Goal: Transaction & Acquisition: Purchase product/service

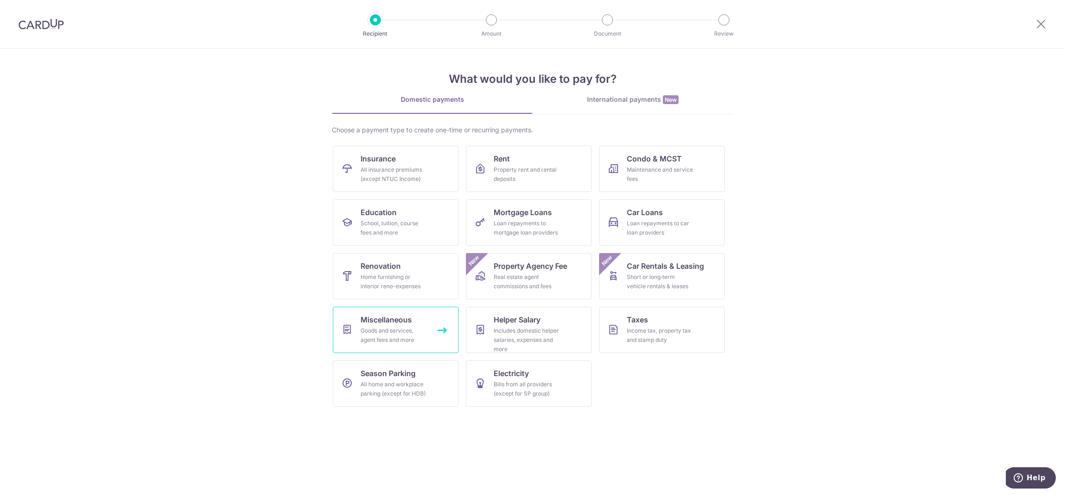
click at [415, 337] on div "Goods and services, agent fees and more" at bounding box center [394, 335] width 67 height 18
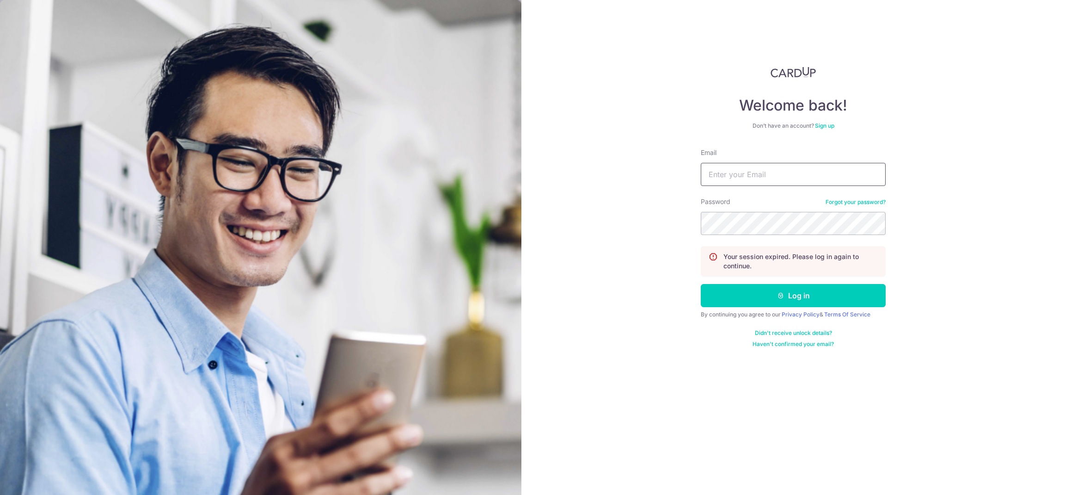
click at [768, 176] on input "Email" at bounding box center [793, 174] width 185 height 23
type input "[EMAIL_ADDRESS][DOMAIN_NAME]"
click at [744, 294] on button "Log in" at bounding box center [793, 295] width 185 height 23
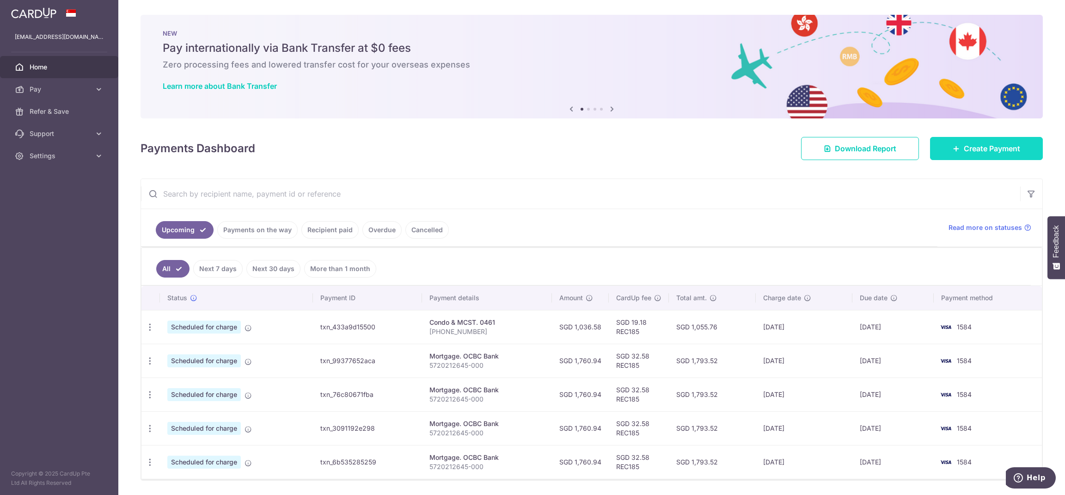
click at [995, 149] on span "Create Payment" at bounding box center [992, 148] width 56 height 11
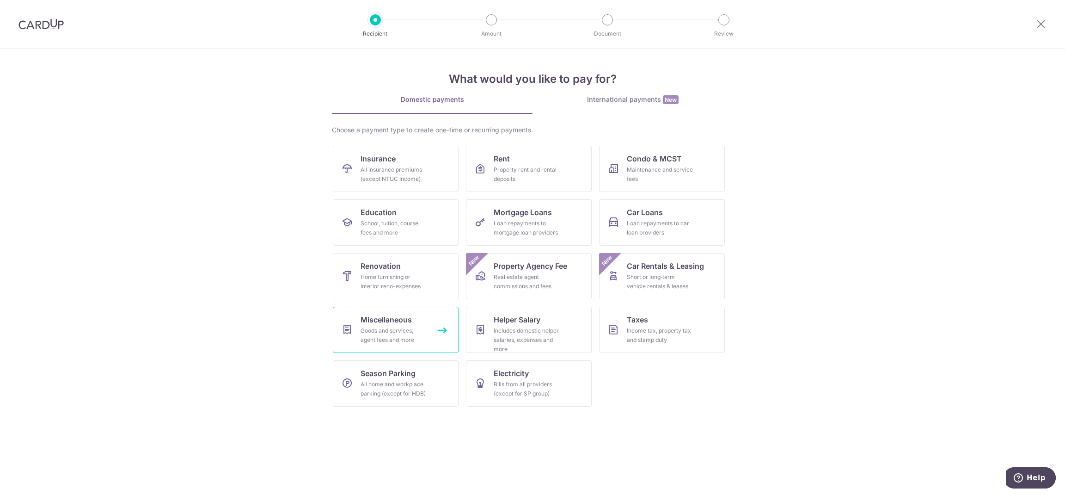
click at [425, 336] on div "Goods and services, agent fees and more" at bounding box center [394, 335] width 67 height 18
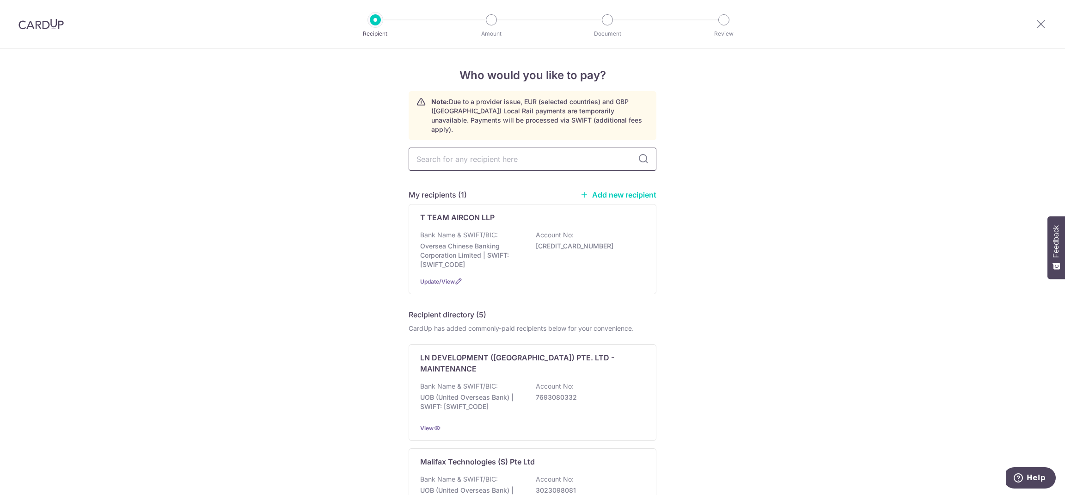
type input "k"
type input "en2"
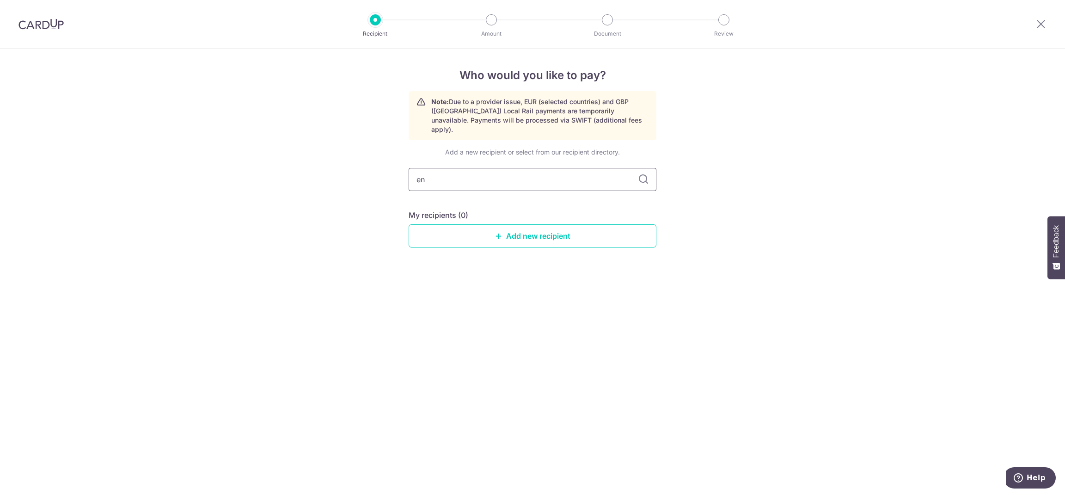
type input "e"
type input "EN2"
click at [549, 226] on link "Add new recipient" at bounding box center [533, 235] width 248 height 23
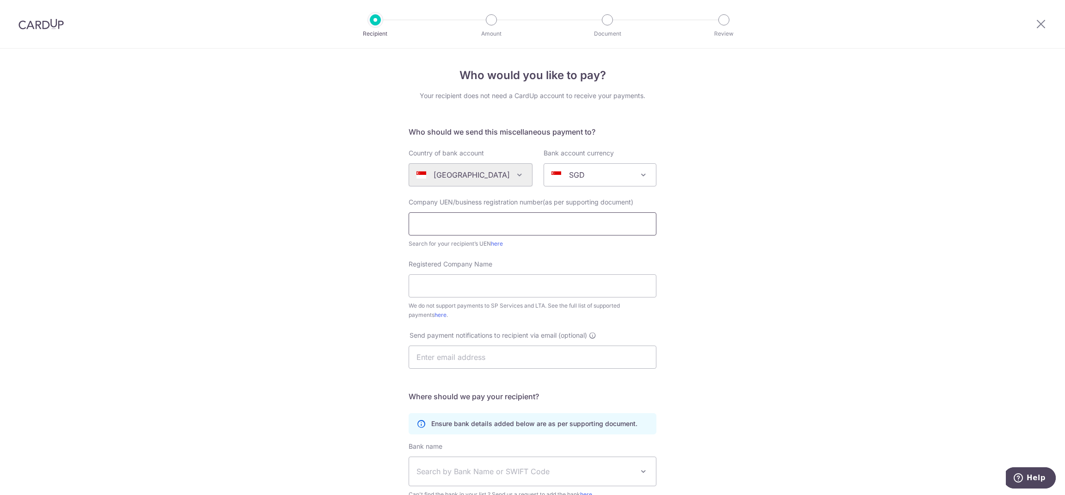
click at [536, 226] on input "text" at bounding box center [533, 223] width 248 height 23
paste input "200812762W"
type input "200812762W"
click at [547, 282] on input "Registered Company Name" at bounding box center [533, 285] width 248 height 23
paste input "EN2 BIZ PTE. LTD."
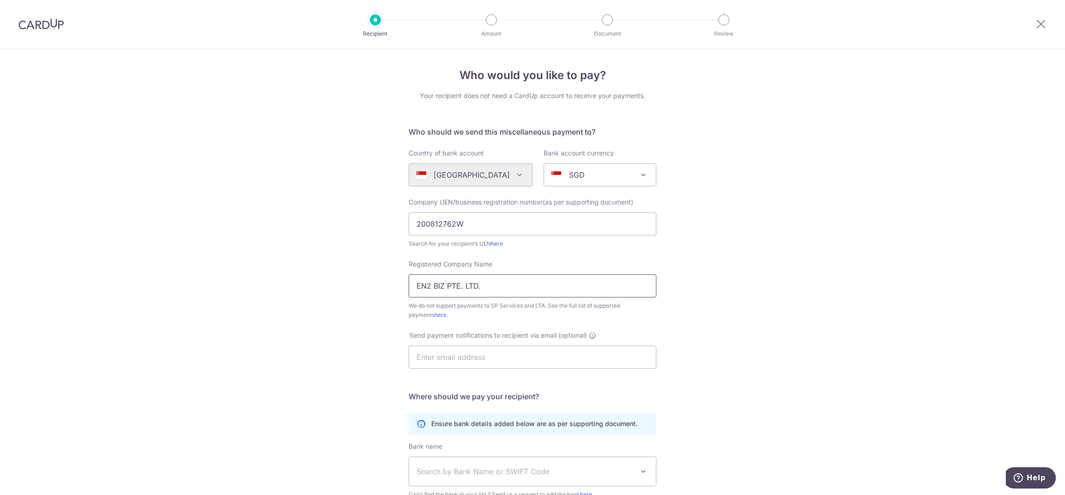
type input "EN2 BIZ PTE. LTD."
click at [526, 361] on input "text" at bounding box center [533, 356] width 248 height 23
paste input "cckong@en2biz.com"
type input "cckong@en2biz.com"
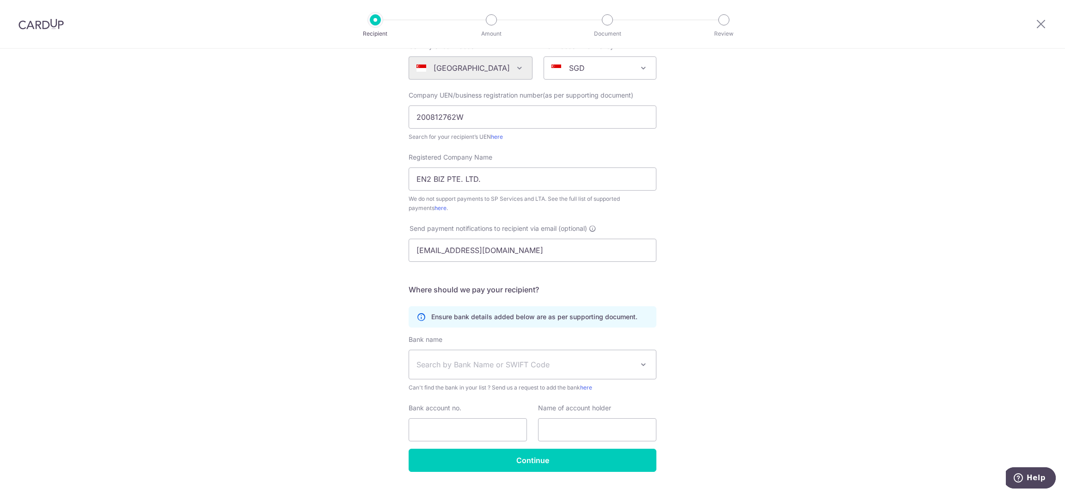
scroll to position [127, 0]
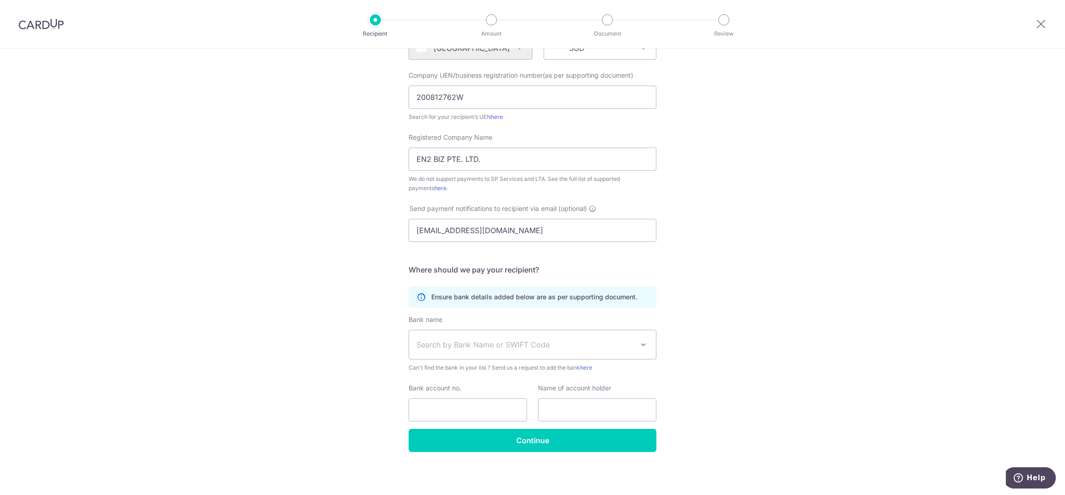
click at [539, 346] on span "Search by Bank Name or SWIFT Code" at bounding box center [524, 344] width 217 height 11
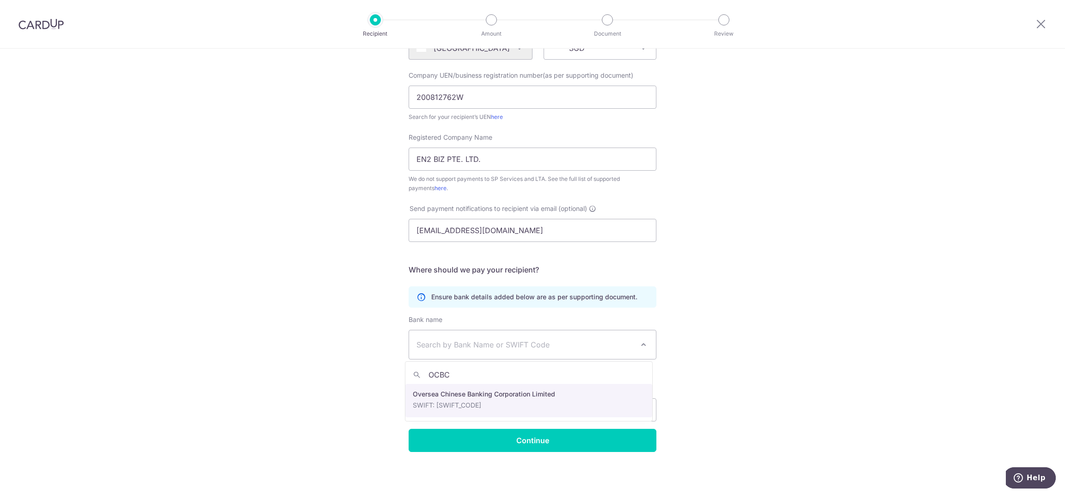
type input "OCBC"
select select "12"
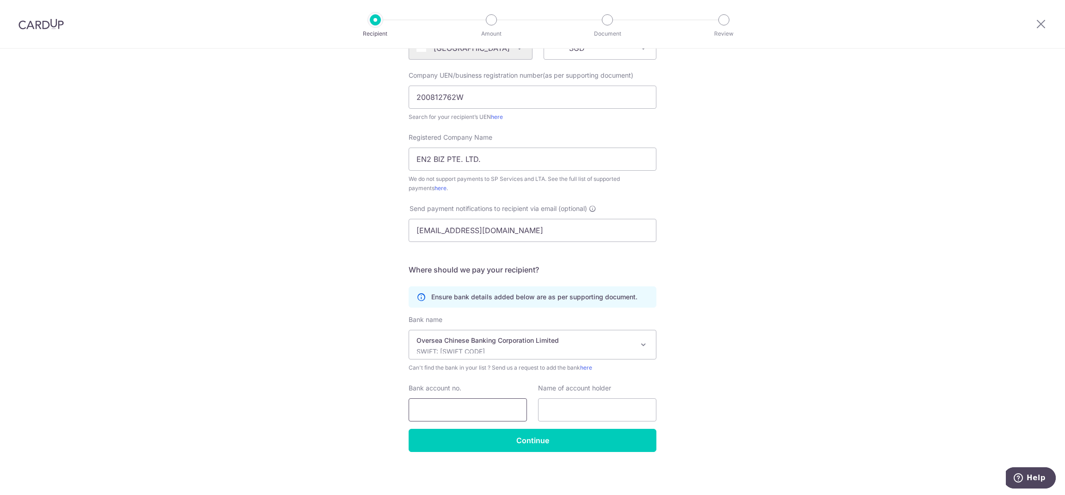
click at [478, 398] on input "Bank account no." at bounding box center [468, 409] width 118 height 23
paste input "39-726265-001"
type input "39-726265-001"
drag, startPoint x: 596, startPoint y: 413, endPoint x: 598, endPoint y: 430, distance: 17.2
click at [596, 413] on input "text" at bounding box center [597, 409] width 118 height 23
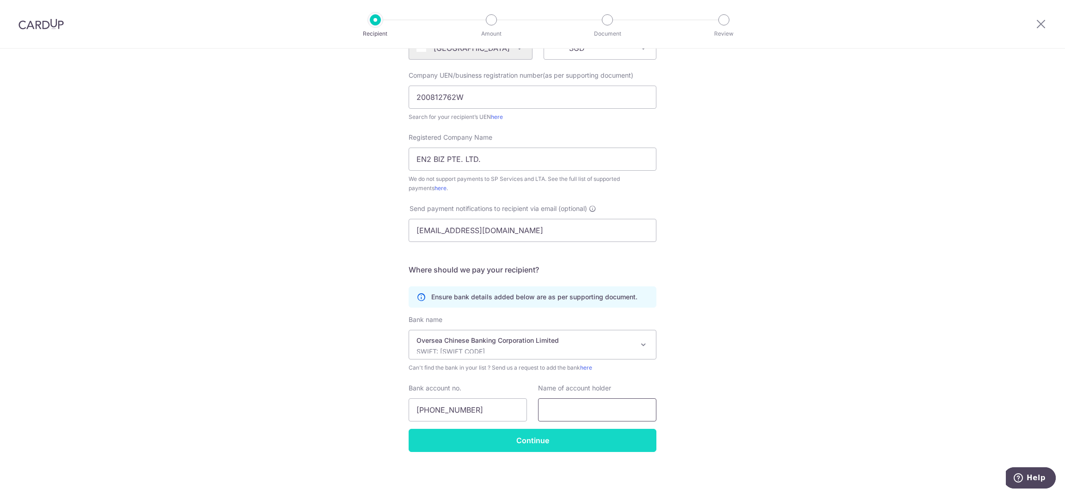
paste input "EN2 BIZ PTE. LTD."
type input "EN2 BIZ PTE. LTD."
click at [593, 439] on input "Continue" at bounding box center [533, 439] width 248 height 23
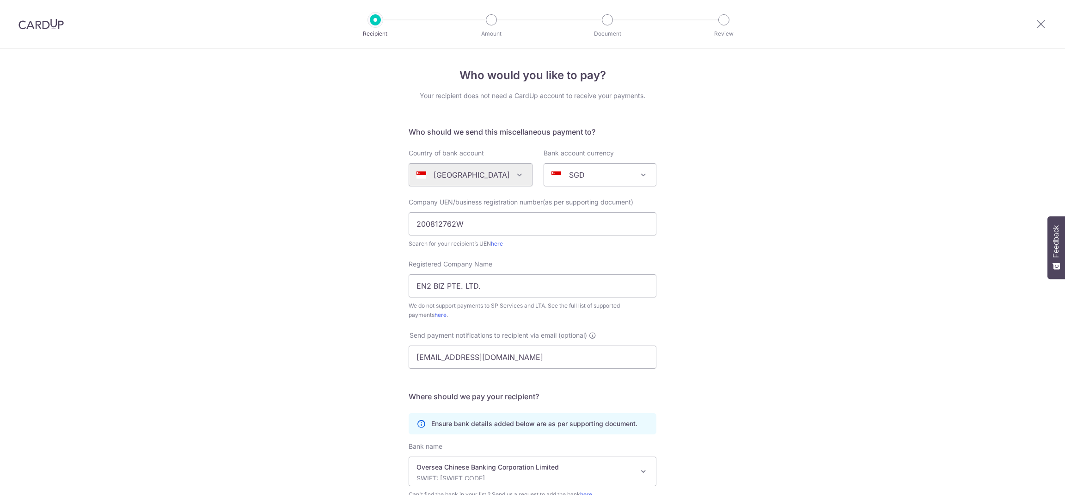
scroll to position [149, 0]
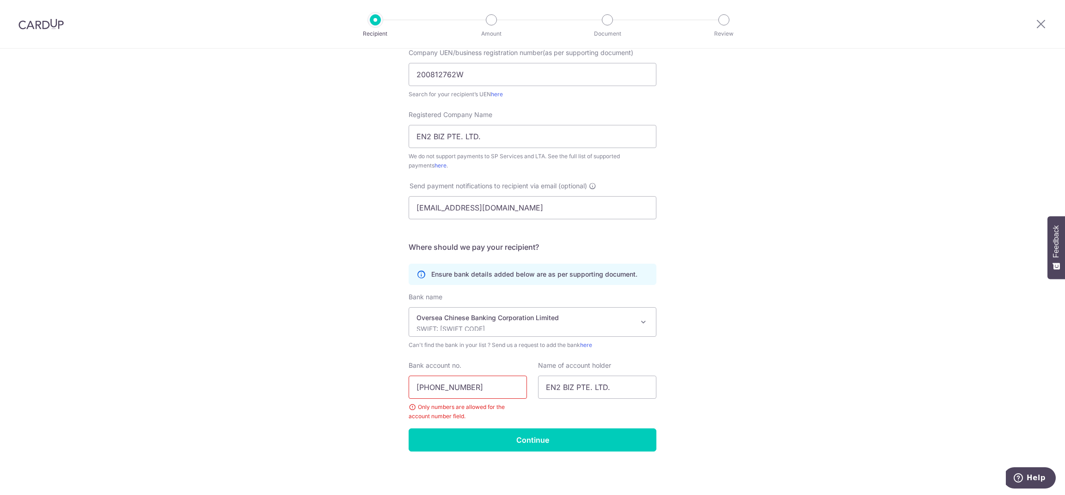
click at [423, 385] on input "[PHONE_NUMBER]" at bounding box center [468, 386] width 118 height 23
click at [413, 385] on input "39726265001" at bounding box center [468, 386] width 118 height 23
type input "539726265001"
click at [639, 440] on input "Continue" at bounding box center [533, 439] width 248 height 23
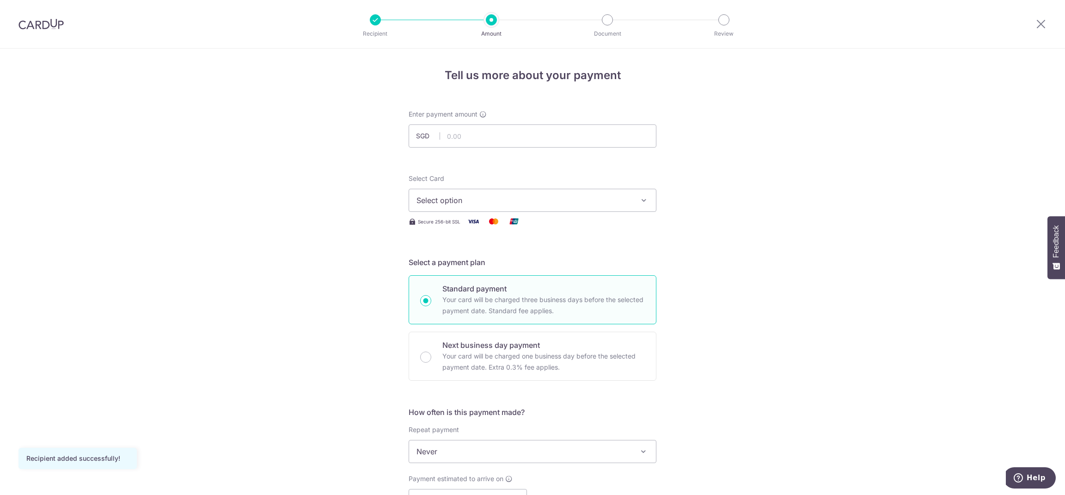
click at [611, 197] on span "Select option" at bounding box center [523, 200] width 215 height 11
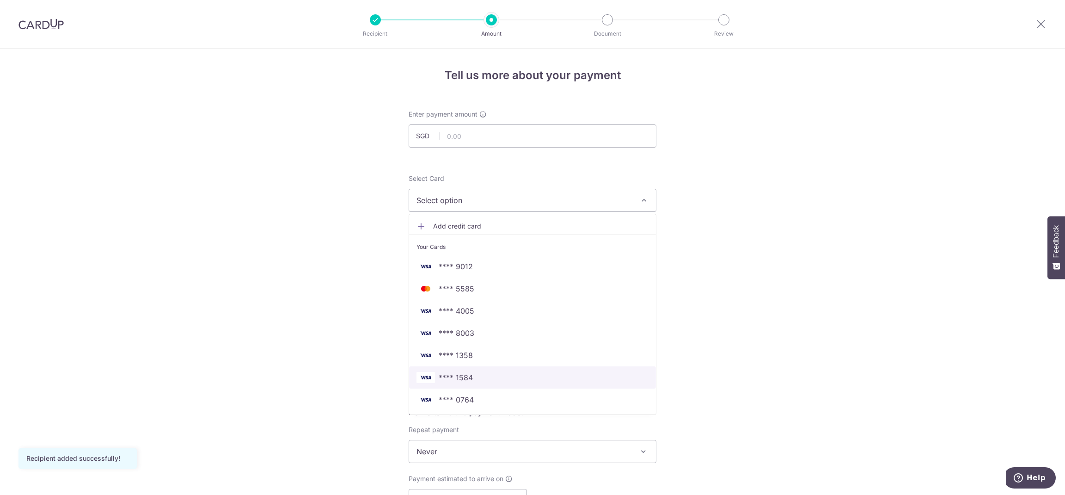
click at [589, 376] on span "**** 1584" at bounding box center [532, 377] width 232 height 11
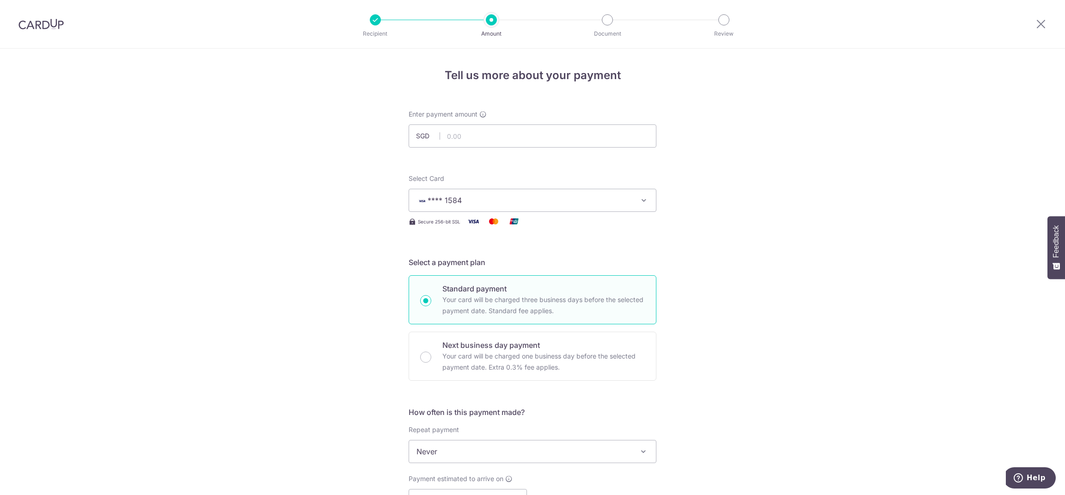
click at [631, 451] on span "Never" at bounding box center [532, 451] width 247 height 22
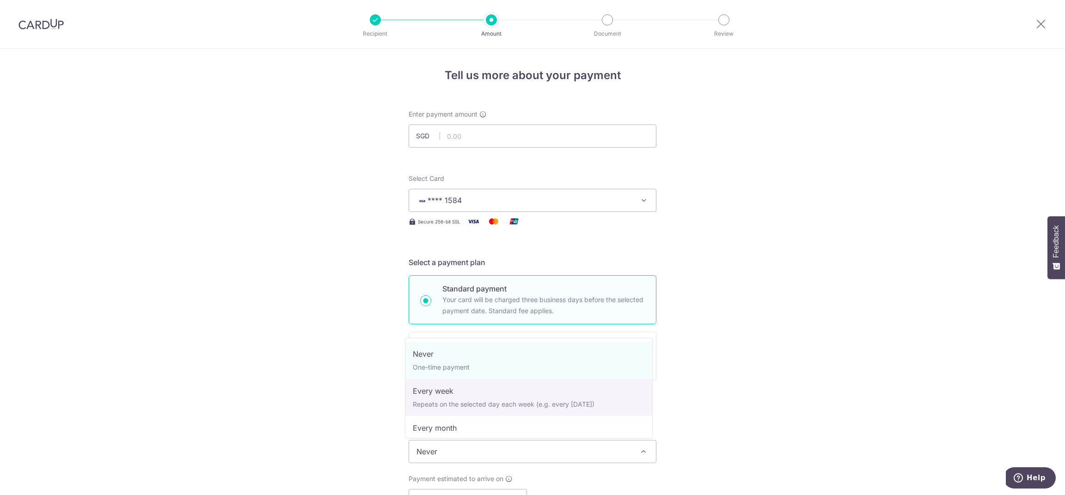
select select "2"
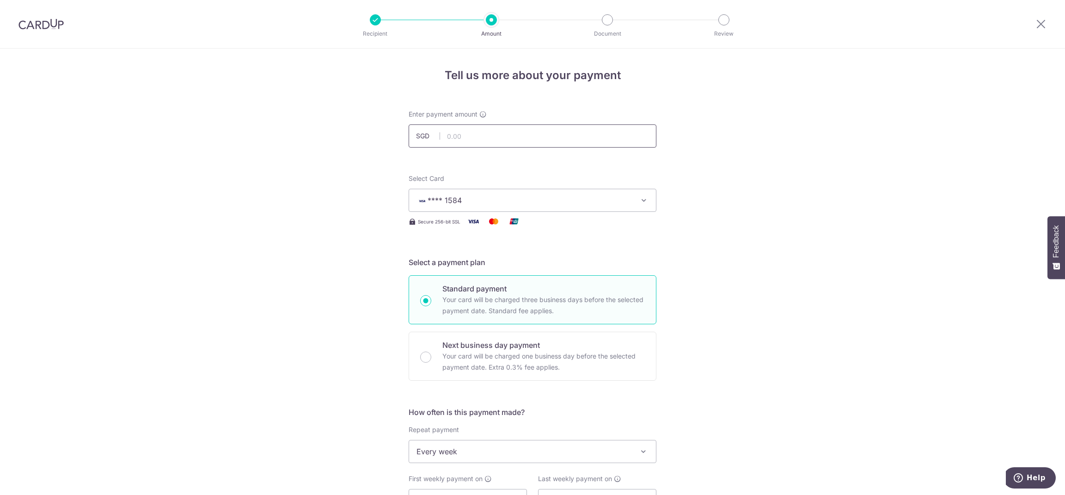
click at [563, 137] on input "text" at bounding box center [533, 135] width 248 height 23
type input "2"
type input "327.00"
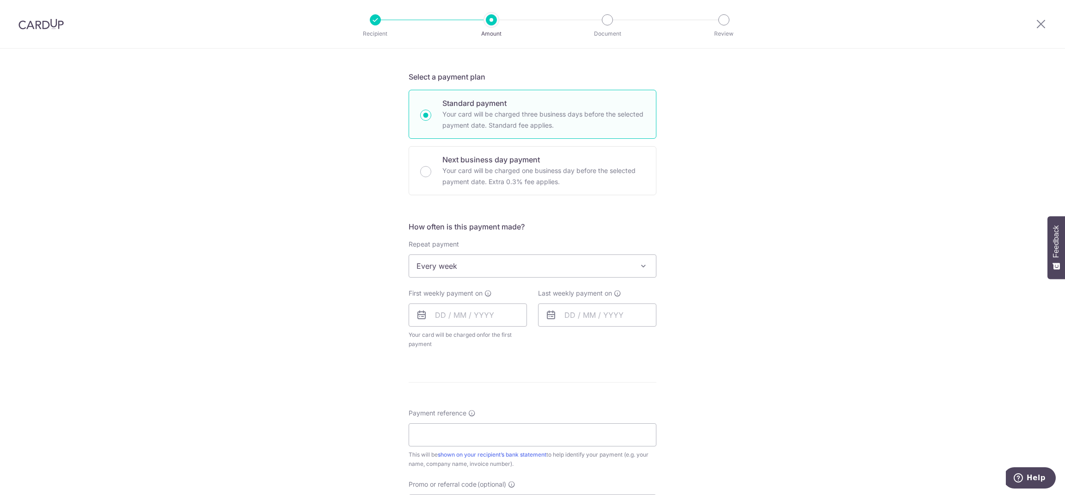
scroll to position [215, 0]
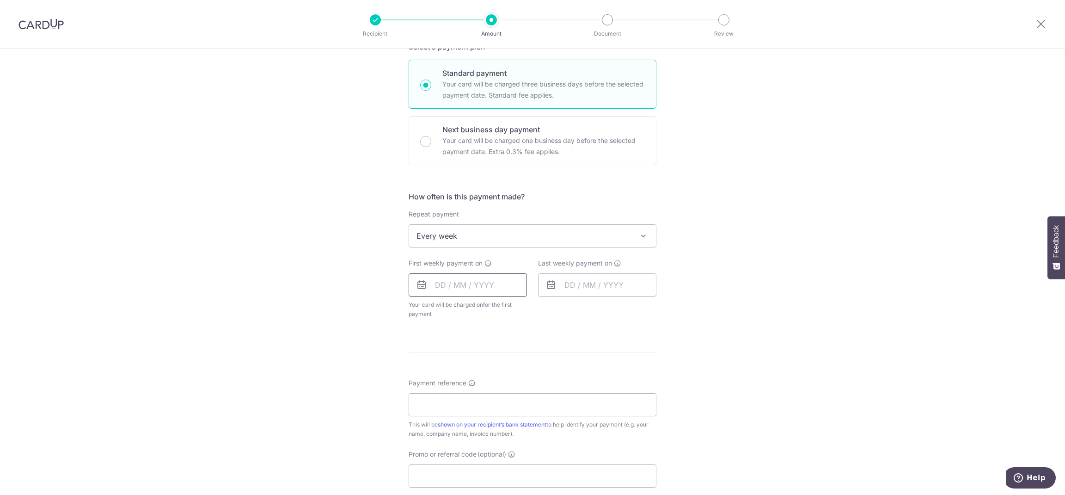
click at [464, 278] on input "text" at bounding box center [468, 284] width 118 height 23
click at [498, 351] on link "4" at bounding box center [501, 350] width 15 height 15
type input "[DATE]"
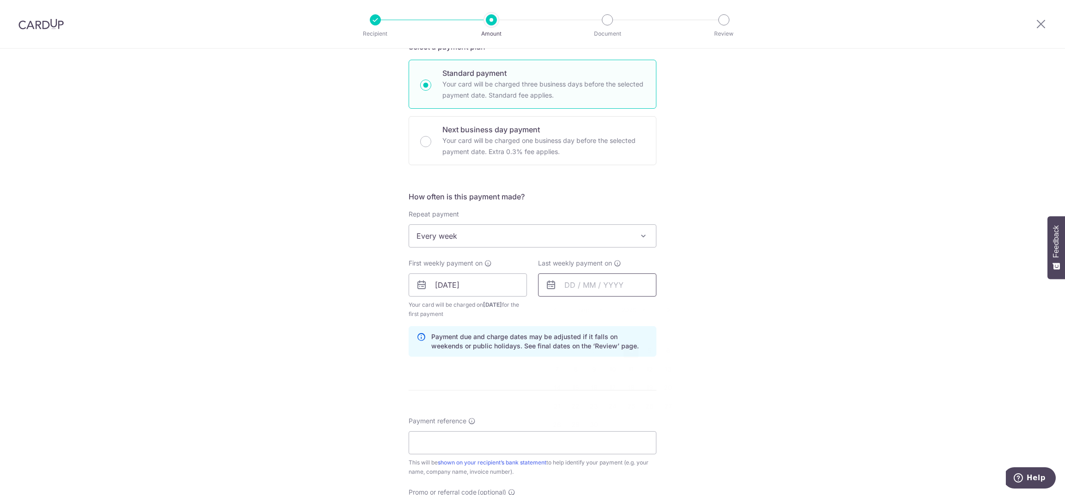
click at [601, 286] on input "text" at bounding box center [597, 284] width 118 height 23
click at [624, 370] on link "11" at bounding box center [631, 368] width 15 height 15
type input "[DATE]"
click at [850, 313] on div "Tell us more about your payment Enter payment amount SGD 327.00 327.00 Recipien…" at bounding box center [532, 274] width 1065 height 883
click at [487, 448] on input "Payment reference" at bounding box center [533, 442] width 248 height 23
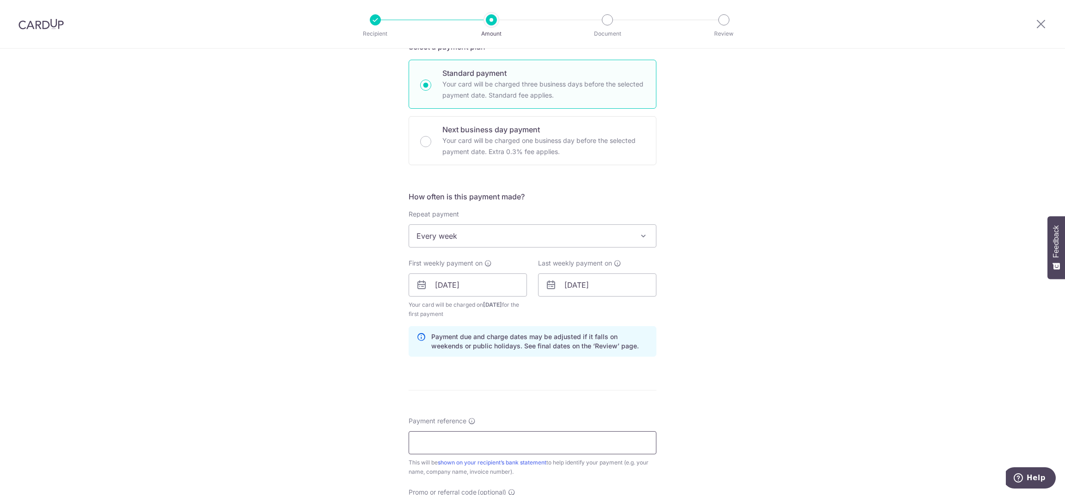
paste input "REC185"
type input "REC185"
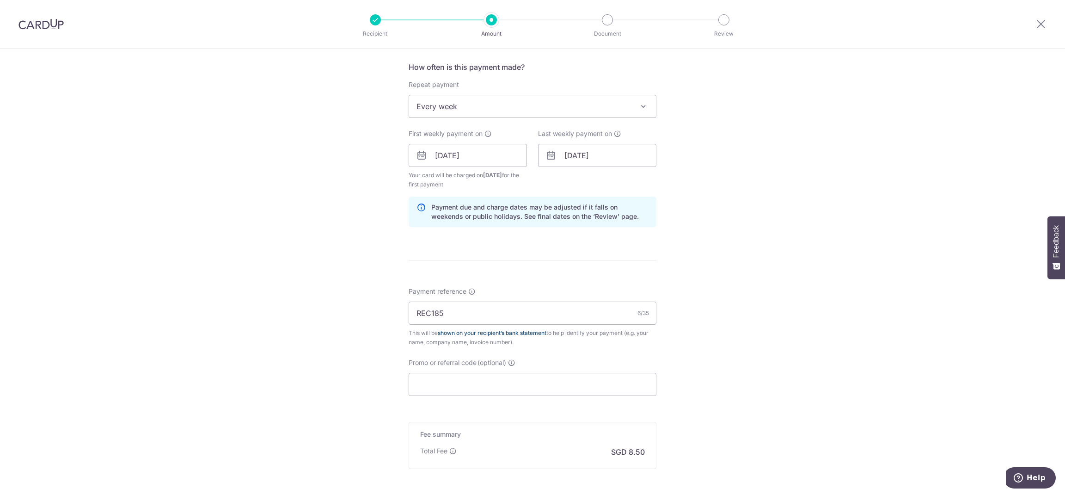
scroll to position [401, 0]
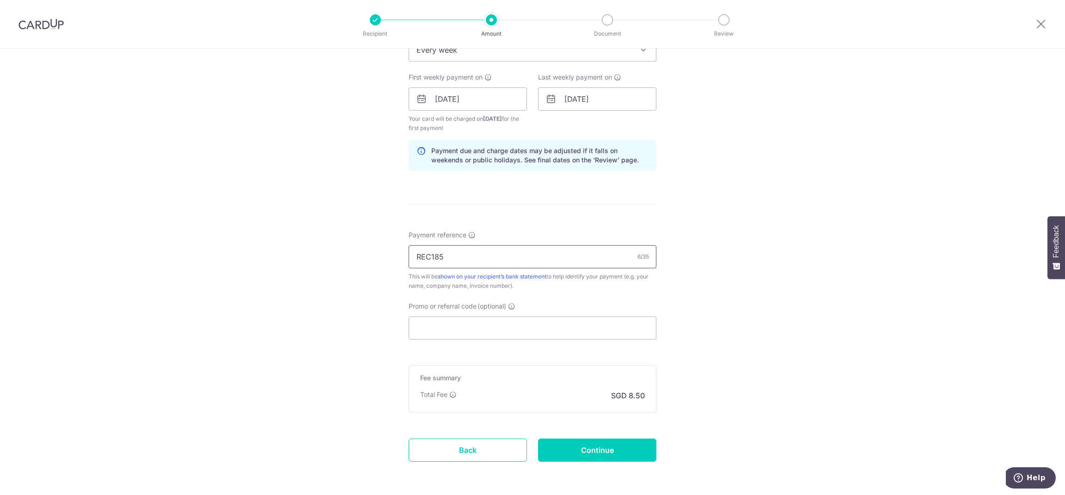
drag, startPoint x: 443, startPoint y: 252, endPoint x: 379, endPoint y: 251, distance: 63.3
click at [379, 251] on div "Tell us more about your payment Enter payment amount SGD 327.00 327.00 Recipien…" at bounding box center [532, 88] width 1065 height 883
paste input "EN-250330"
type input "EN-250330"
click at [508, 327] on input "Promo or referral code (optional)" at bounding box center [533, 327] width 248 height 23
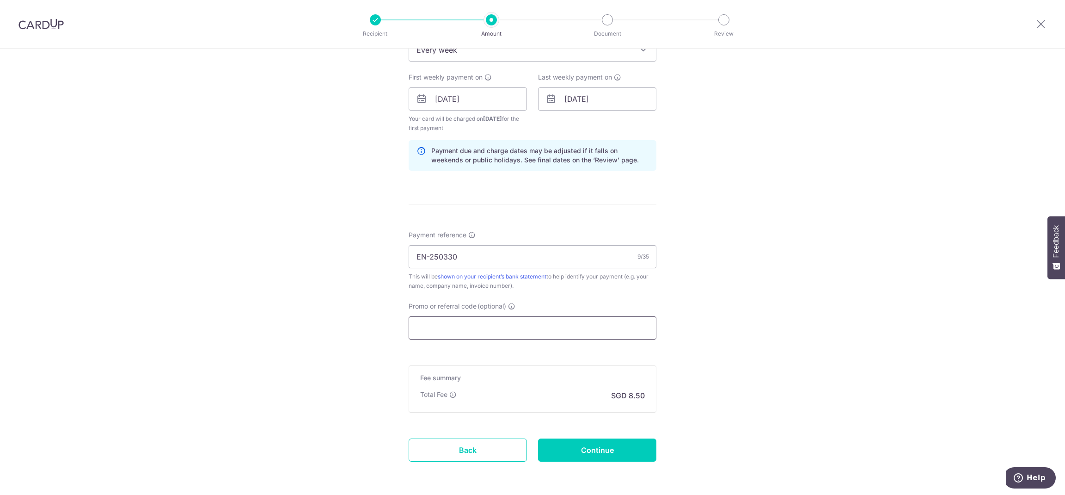
paste input "REC185"
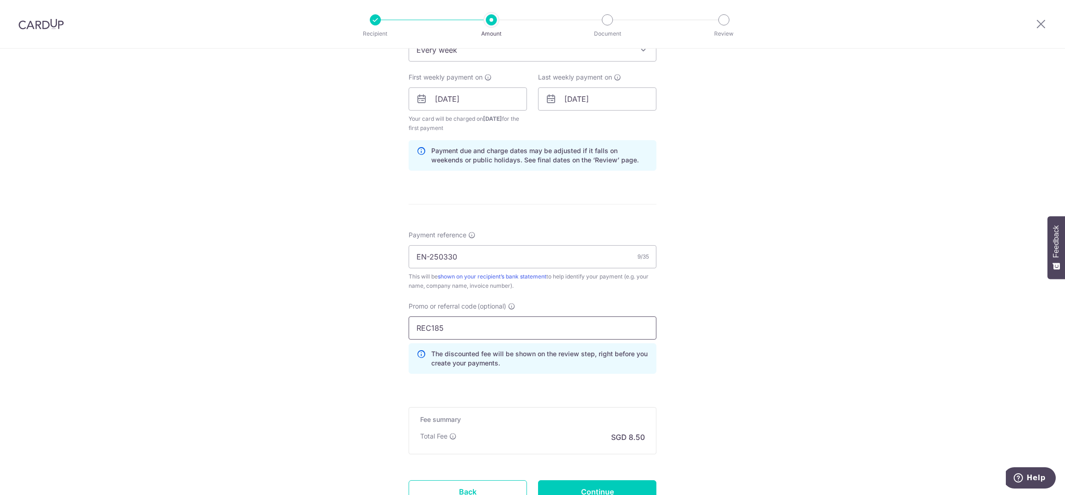
type input "REC185"
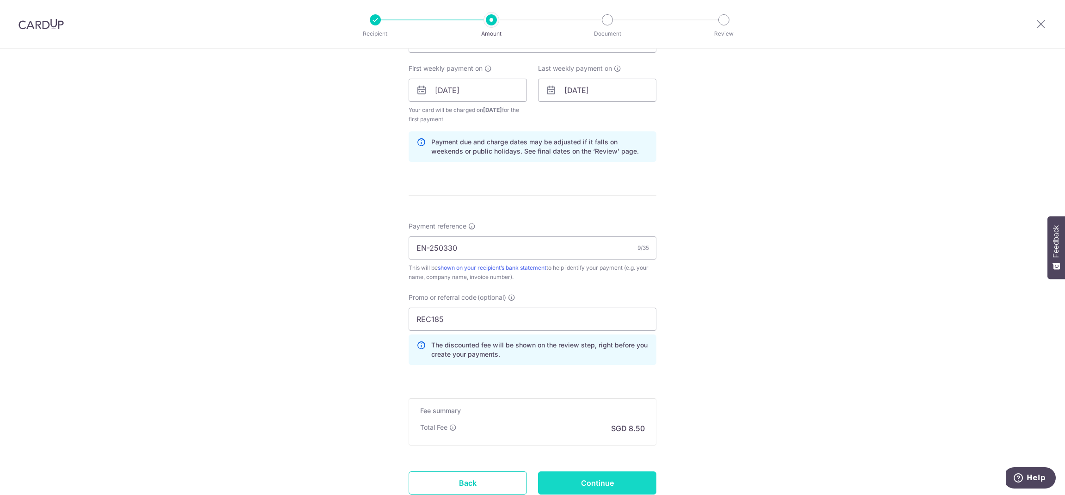
click at [636, 480] on input "Continue" at bounding box center [597, 482] width 118 height 23
type input "Create Schedule"
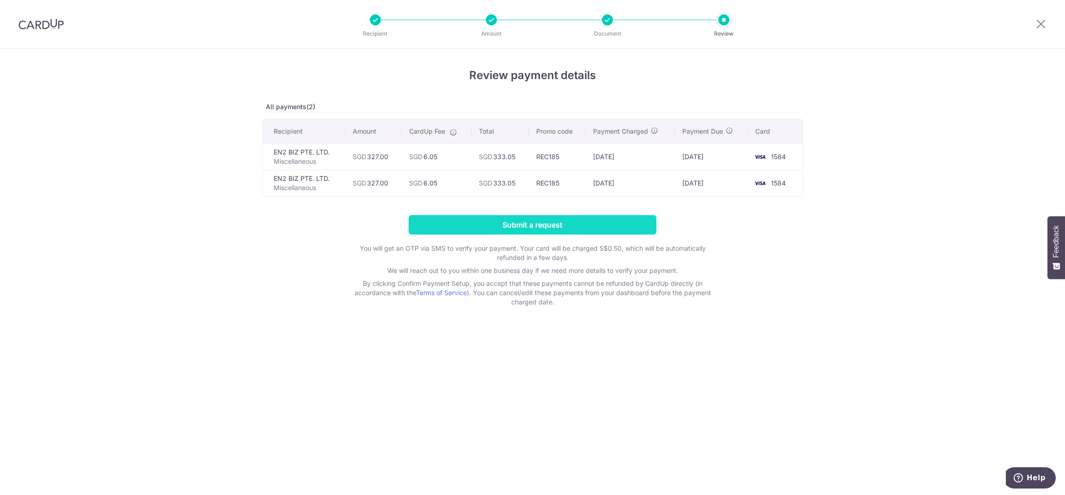
click at [599, 221] on input "Submit a request" at bounding box center [533, 224] width 248 height 19
